Goal: Information Seeking & Learning: Learn about a topic

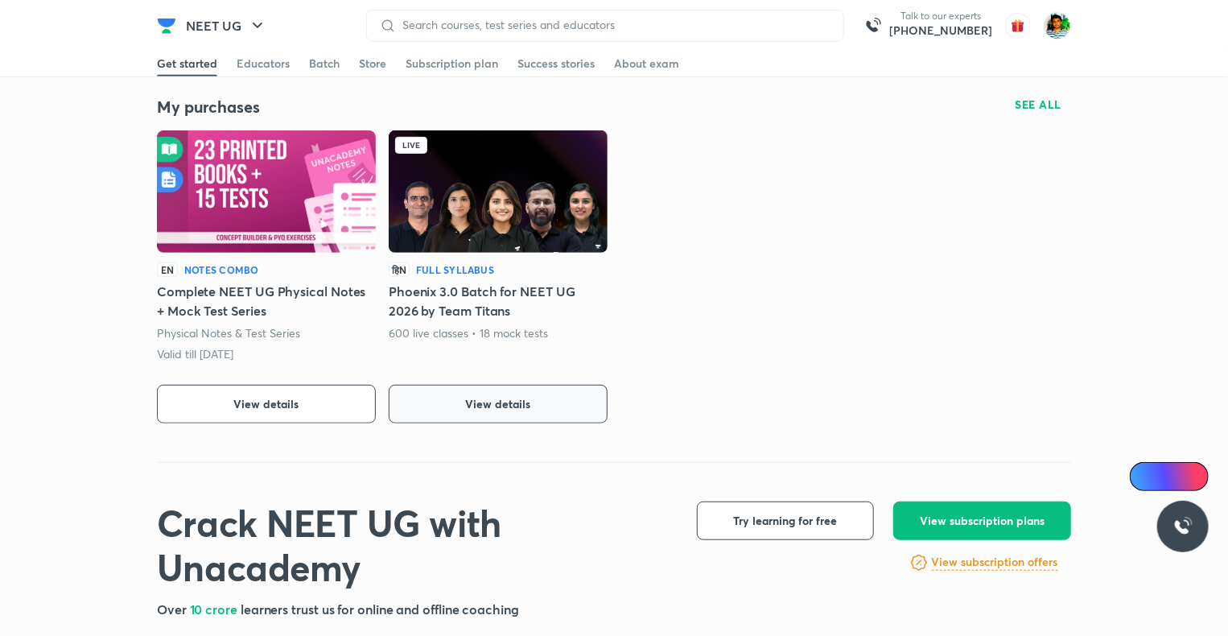
click at [482, 401] on span "View details" at bounding box center [498, 404] width 65 height 16
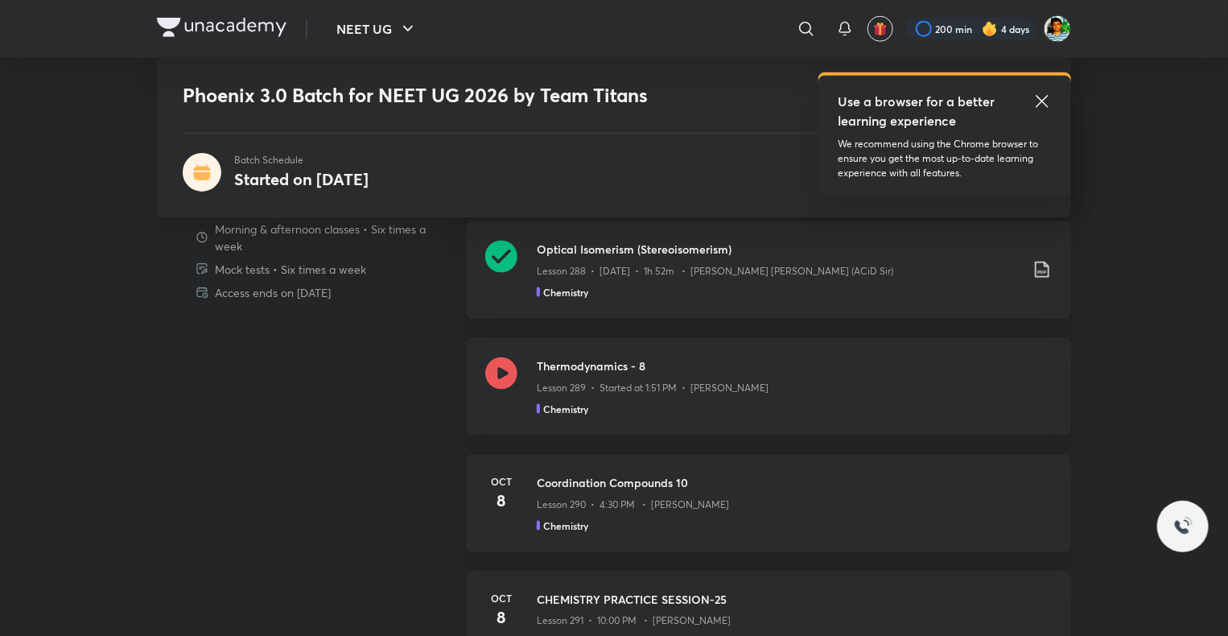
scroll to position [910, 0]
click at [498, 374] on icon at bounding box center [501, 375] width 32 height 32
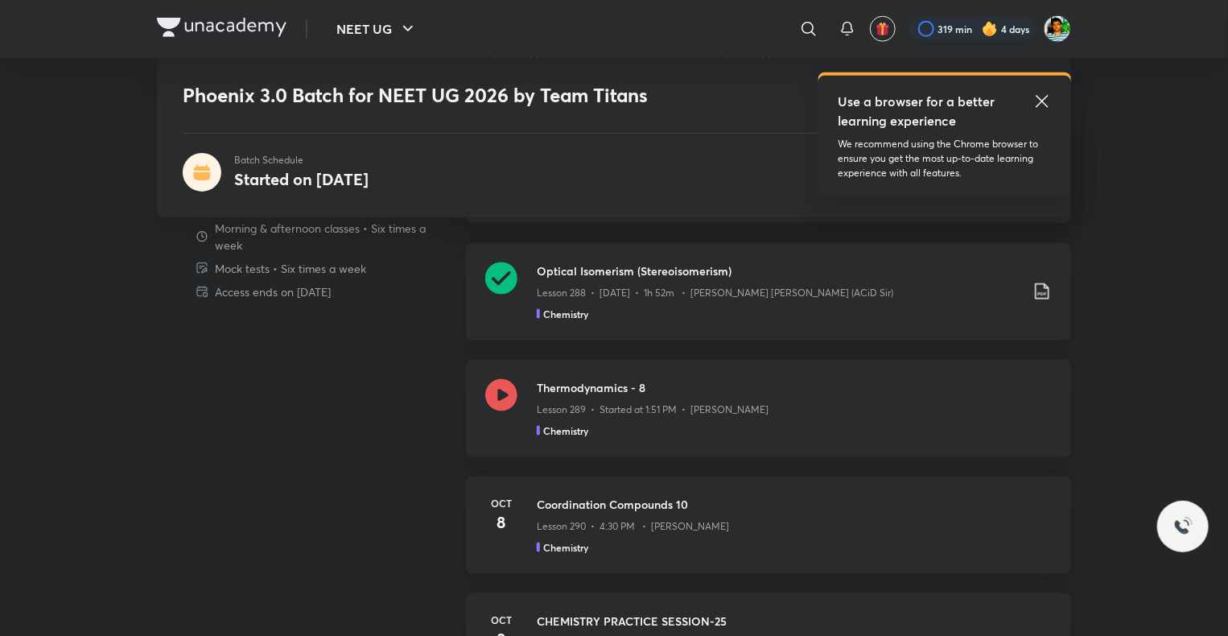
scroll to position [892, 0]
click at [496, 396] on icon at bounding box center [501, 393] width 32 height 32
click at [499, 381] on icon at bounding box center [501, 393] width 32 height 32
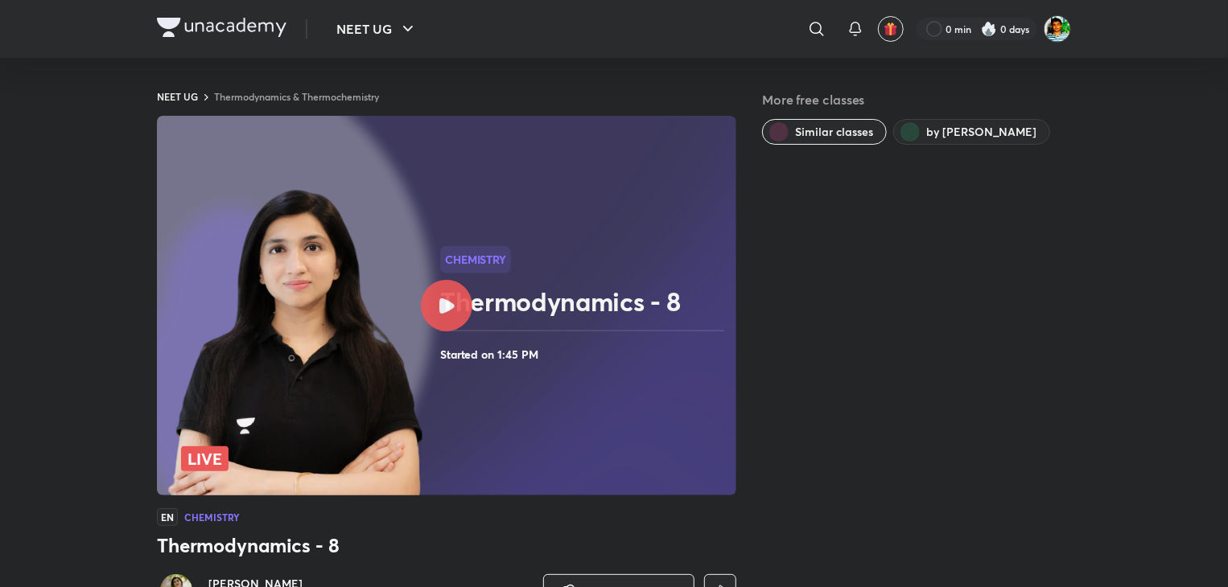
click at [443, 301] on icon at bounding box center [446, 306] width 15 height 15
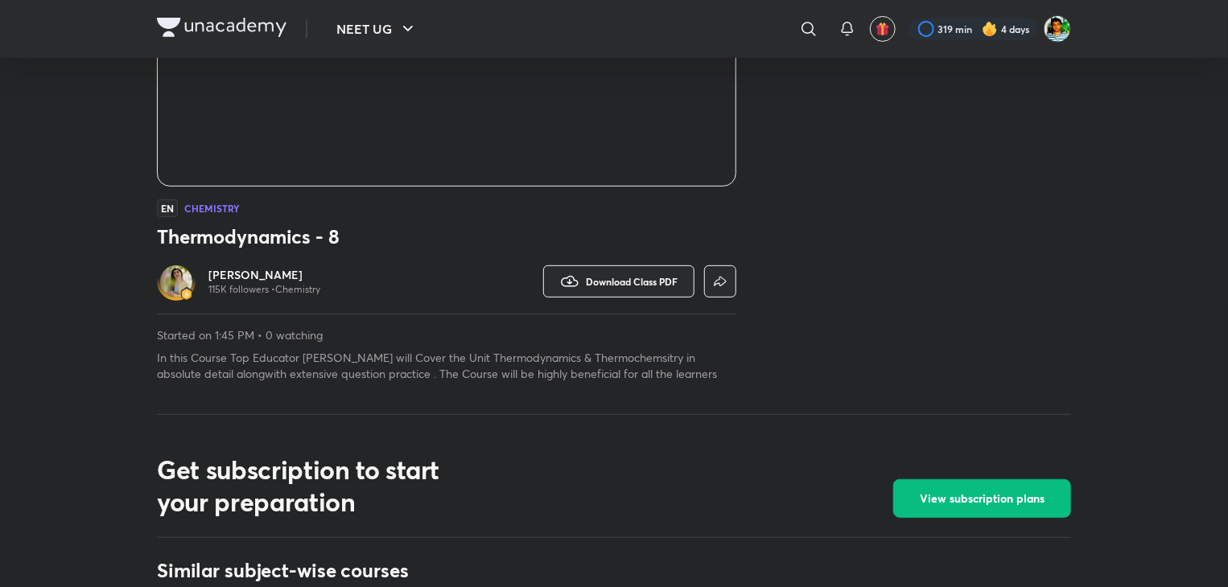
scroll to position [308, 0]
